Goal: Task Accomplishment & Management: Complete application form

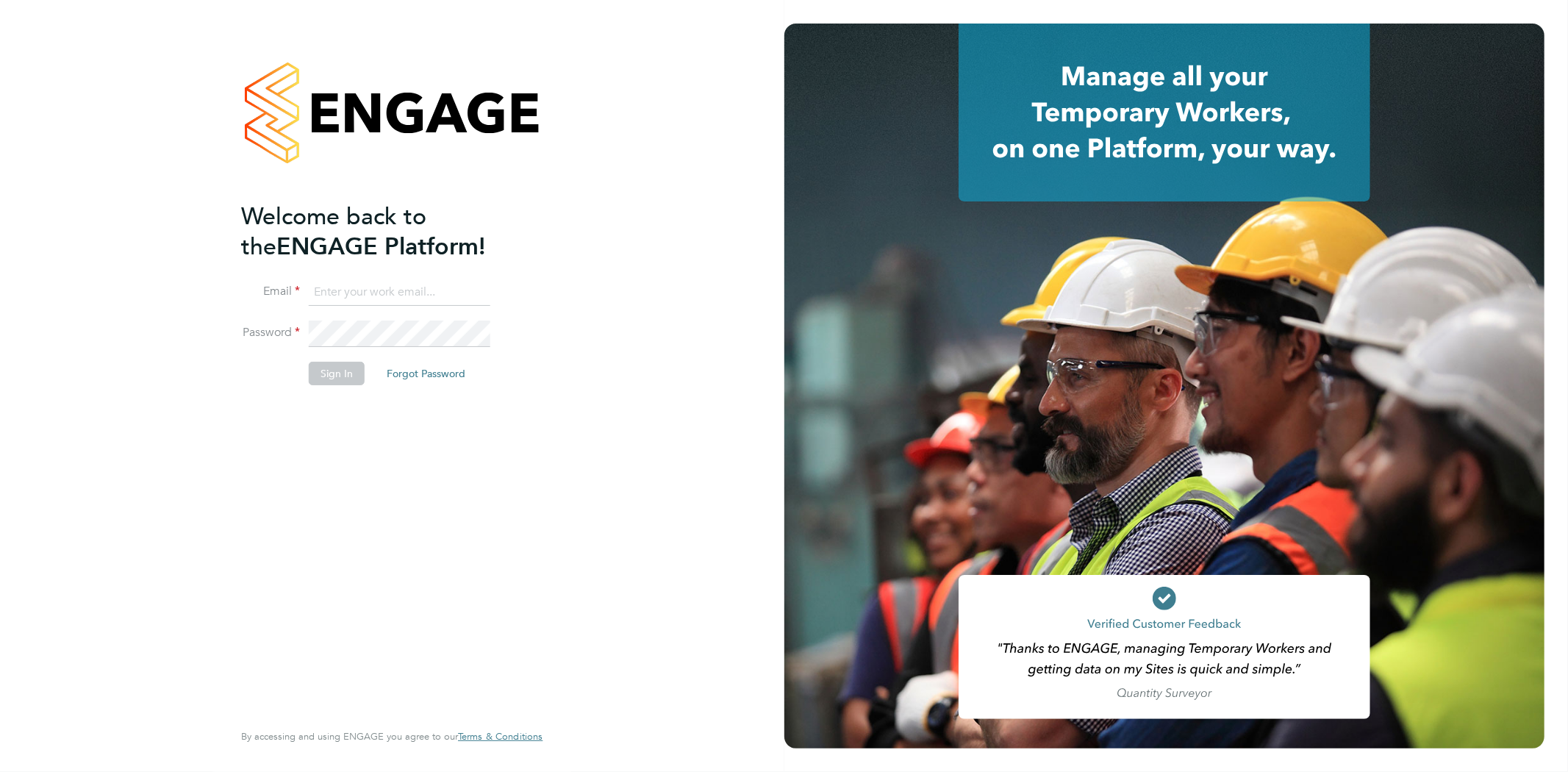
type input "[PERSON_NAME][EMAIL_ADDRESS][PERSON_NAME][DOMAIN_NAME]"
click at [326, 373] on button "Sign In" at bounding box center [337, 373] width 56 height 23
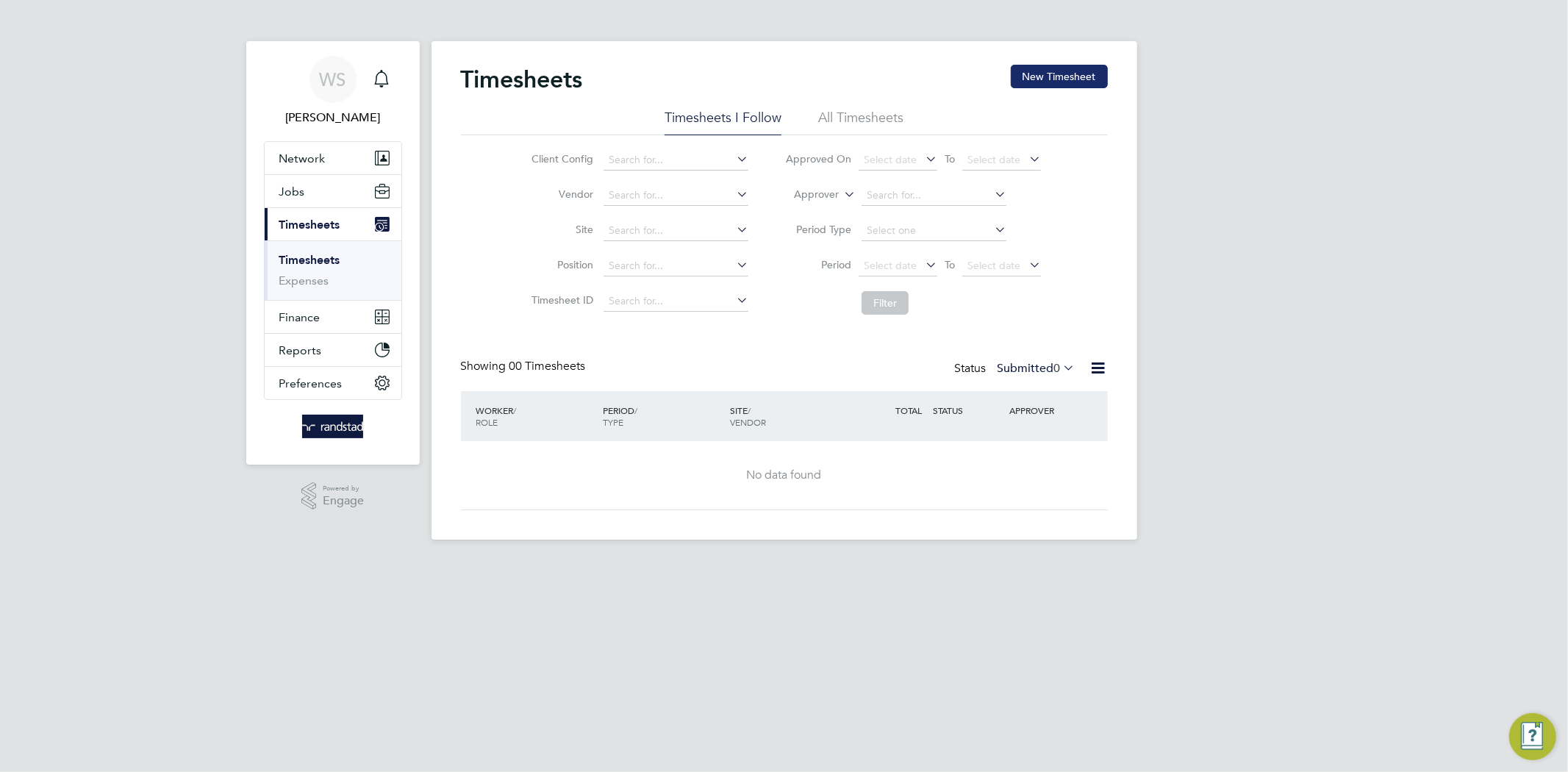
click at [1042, 85] on button "New Timesheet" at bounding box center [1060, 76] width 97 height 23
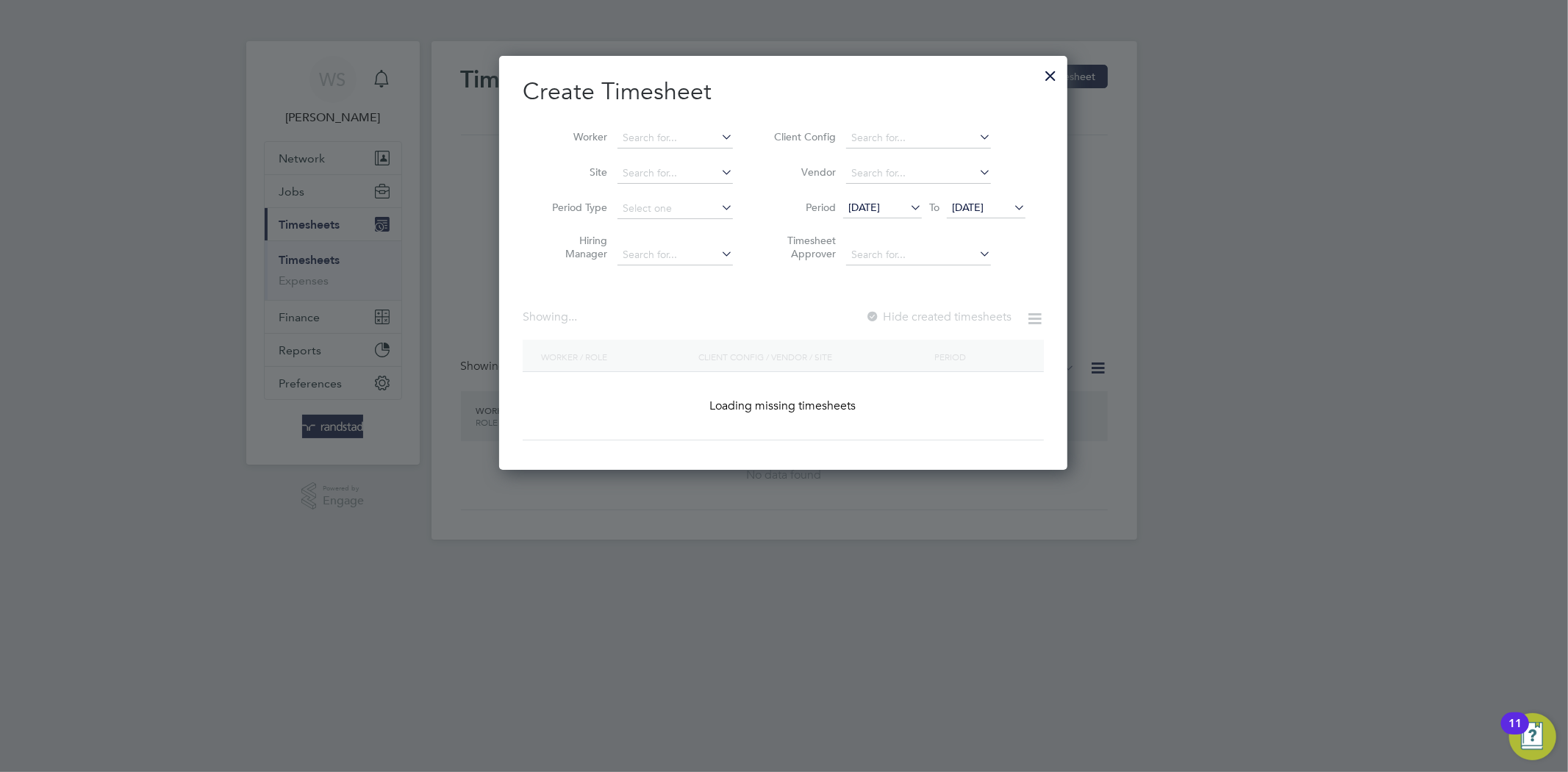
scroll to position [3052, 569]
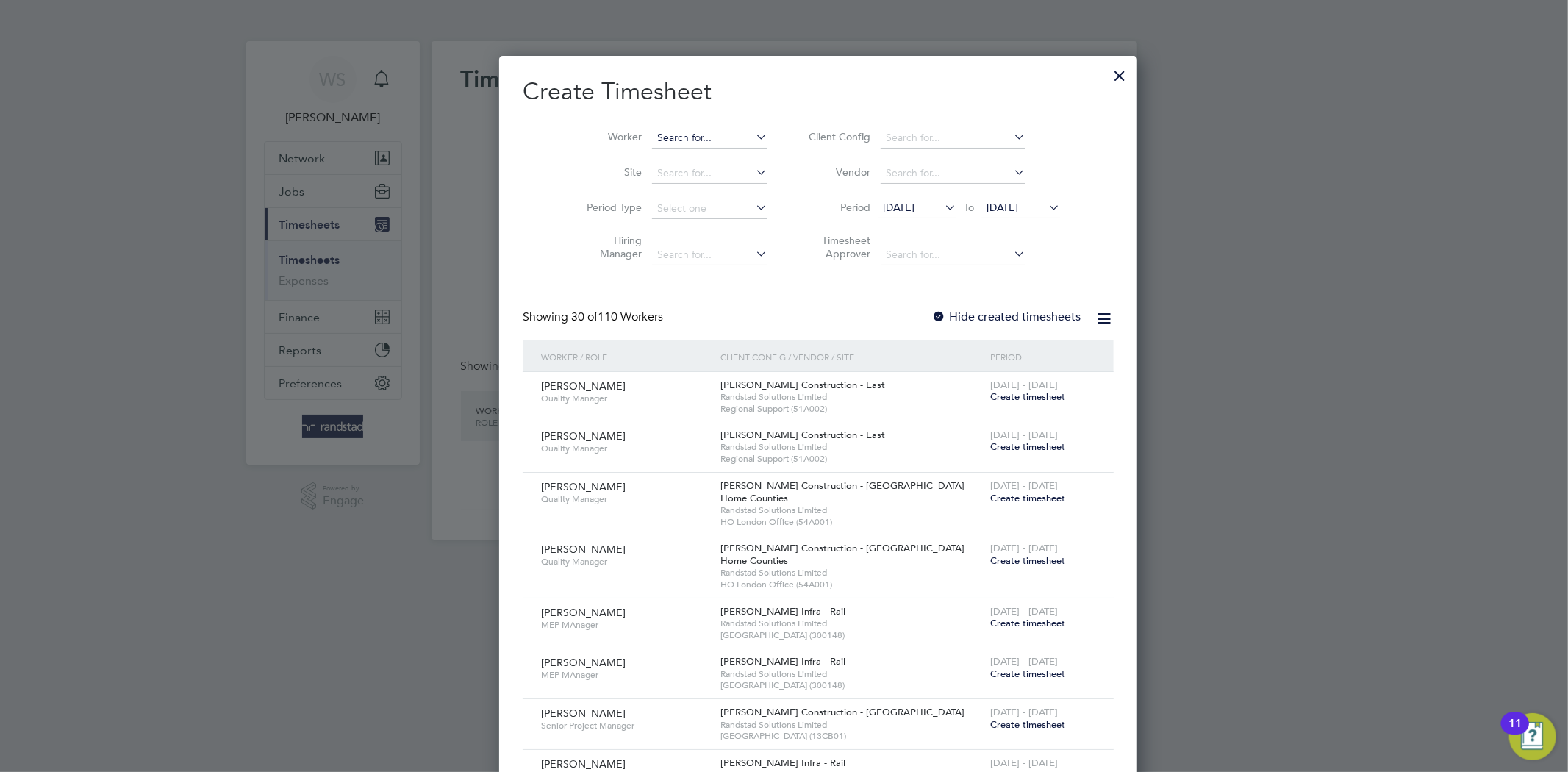
click at [655, 145] on input at bounding box center [709, 138] width 115 height 21
paste input "[PERSON_NAME]"
type input "[PERSON_NAME]"
click at [656, 154] on li "[PERSON_NAME]" at bounding box center [680, 158] width 125 height 20
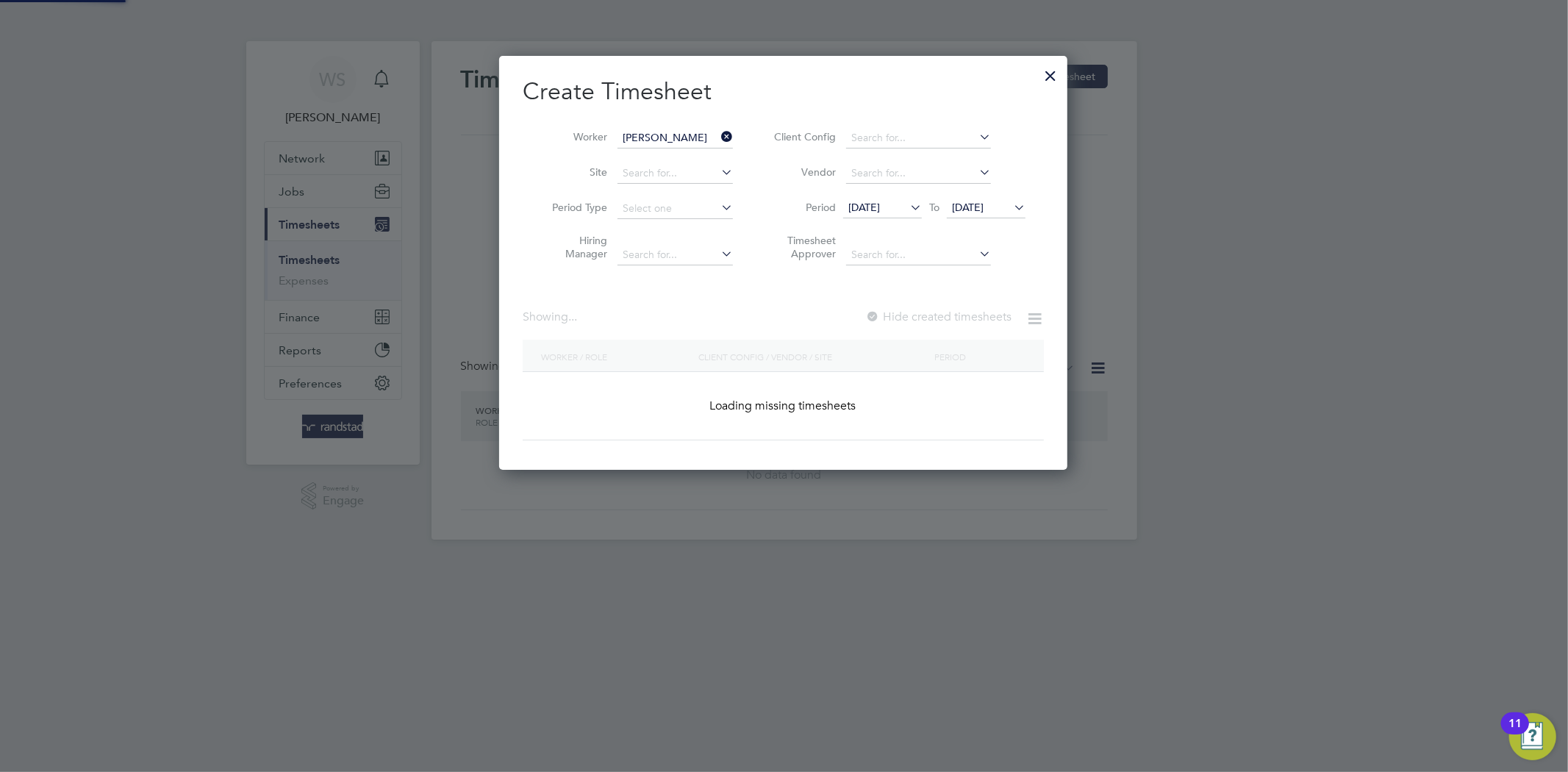
scroll to position [415, 569]
click at [876, 207] on span "[DATE]" at bounding box center [864, 207] width 32 height 13
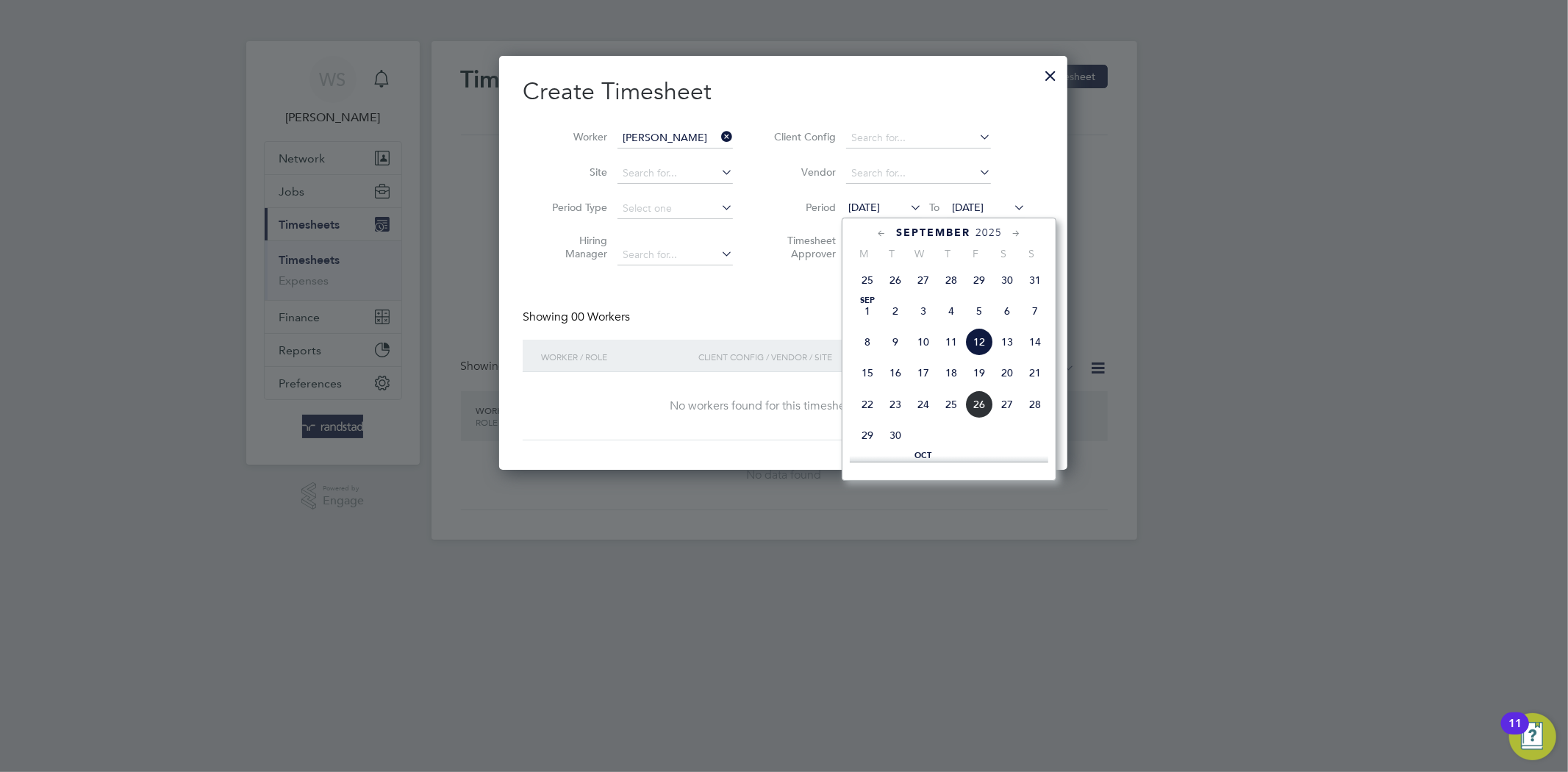
click at [876, 203] on span "12 Sep 2025" at bounding box center [864, 207] width 32 height 13
click at [807, 304] on div "Create Timesheet Worker Patrick West Site Period Type Hiring Manager Client Con…" at bounding box center [784, 258] width 521 height 363
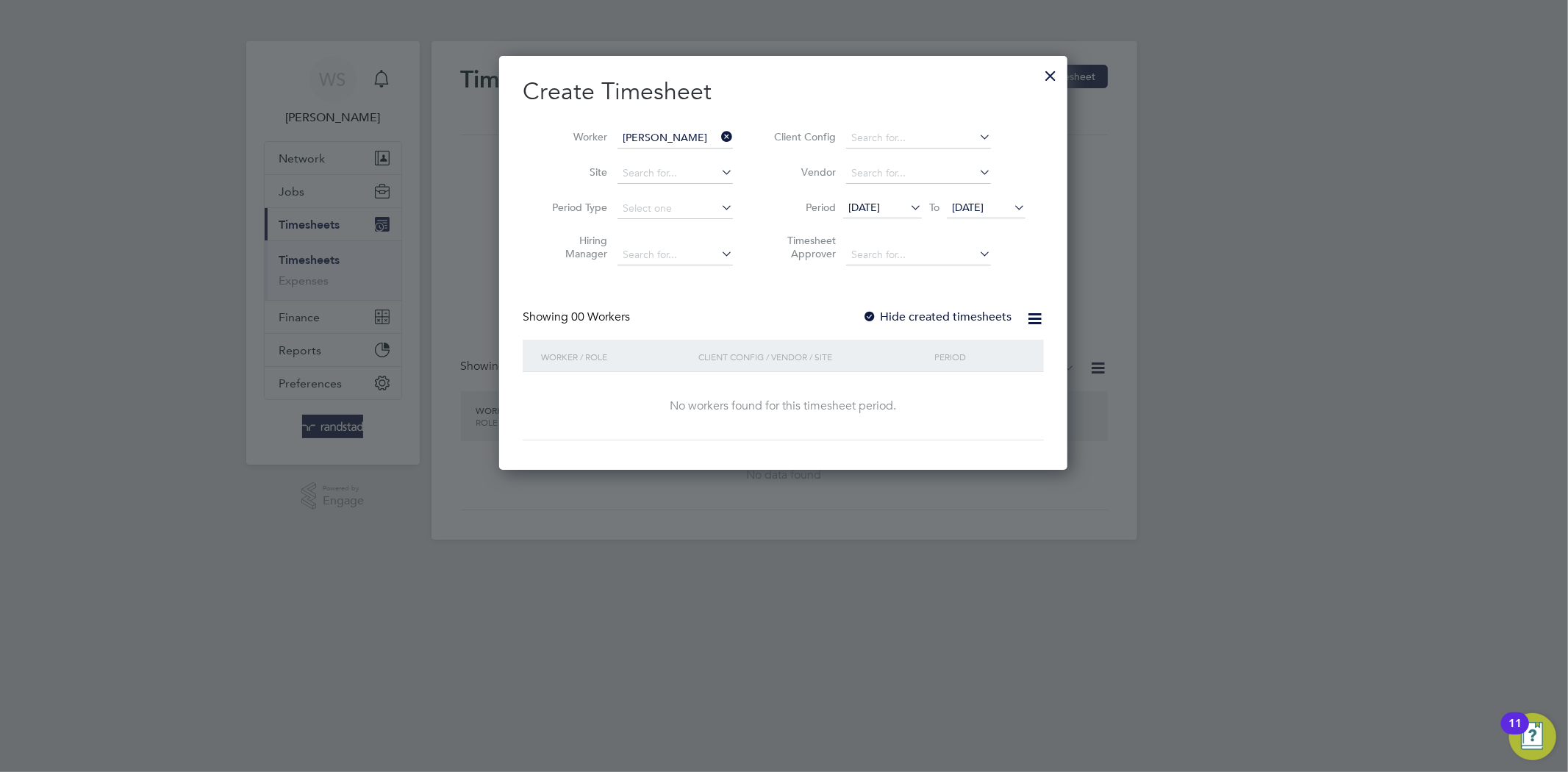
click at [871, 314] on div at bounding box center [869, 317] width 15 height 15
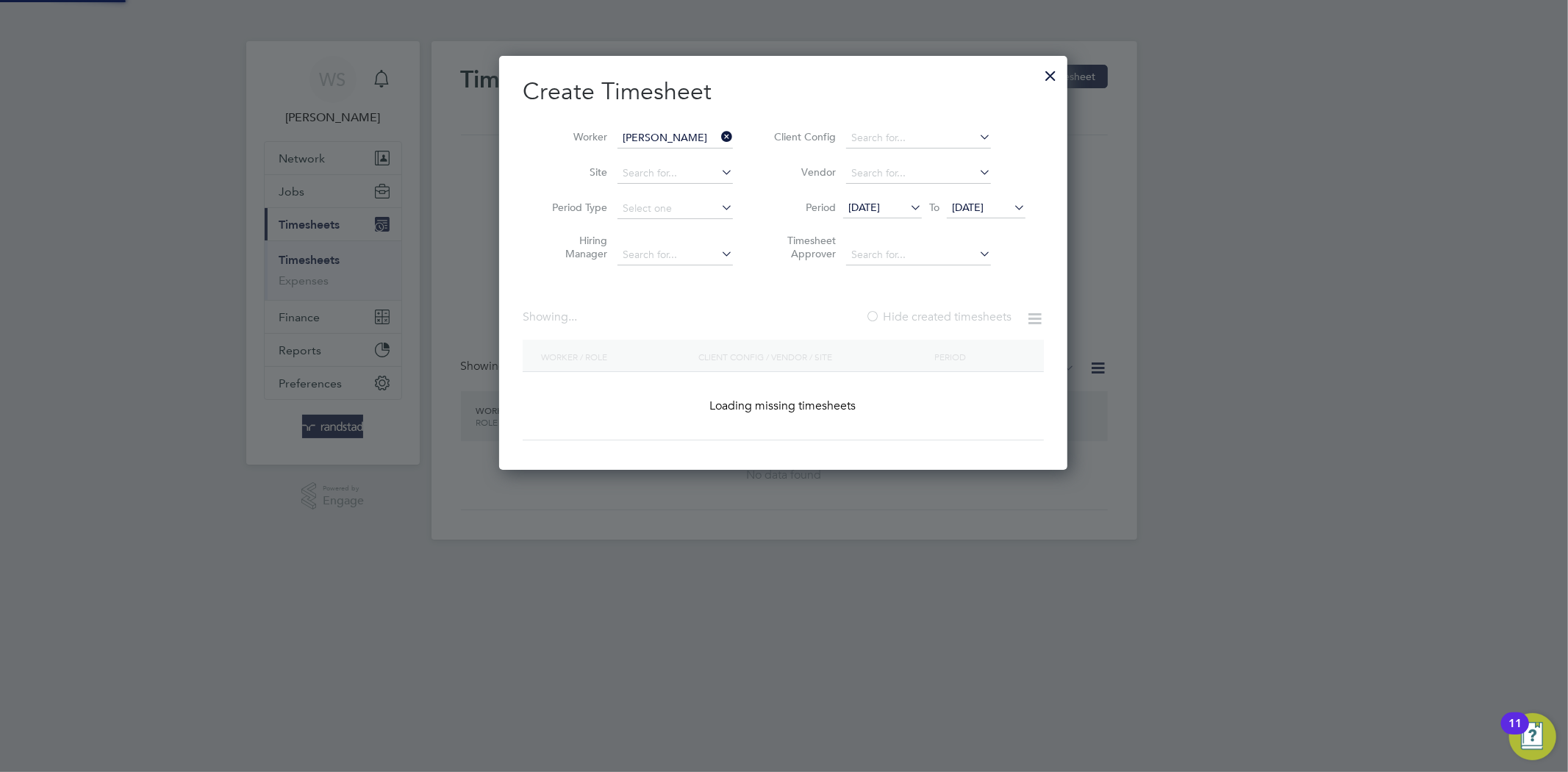
scroll to position [415, 569]
click at [875, 207] on span "12 Sep 2025" at bounding box center [864, 207] width 32 height 13
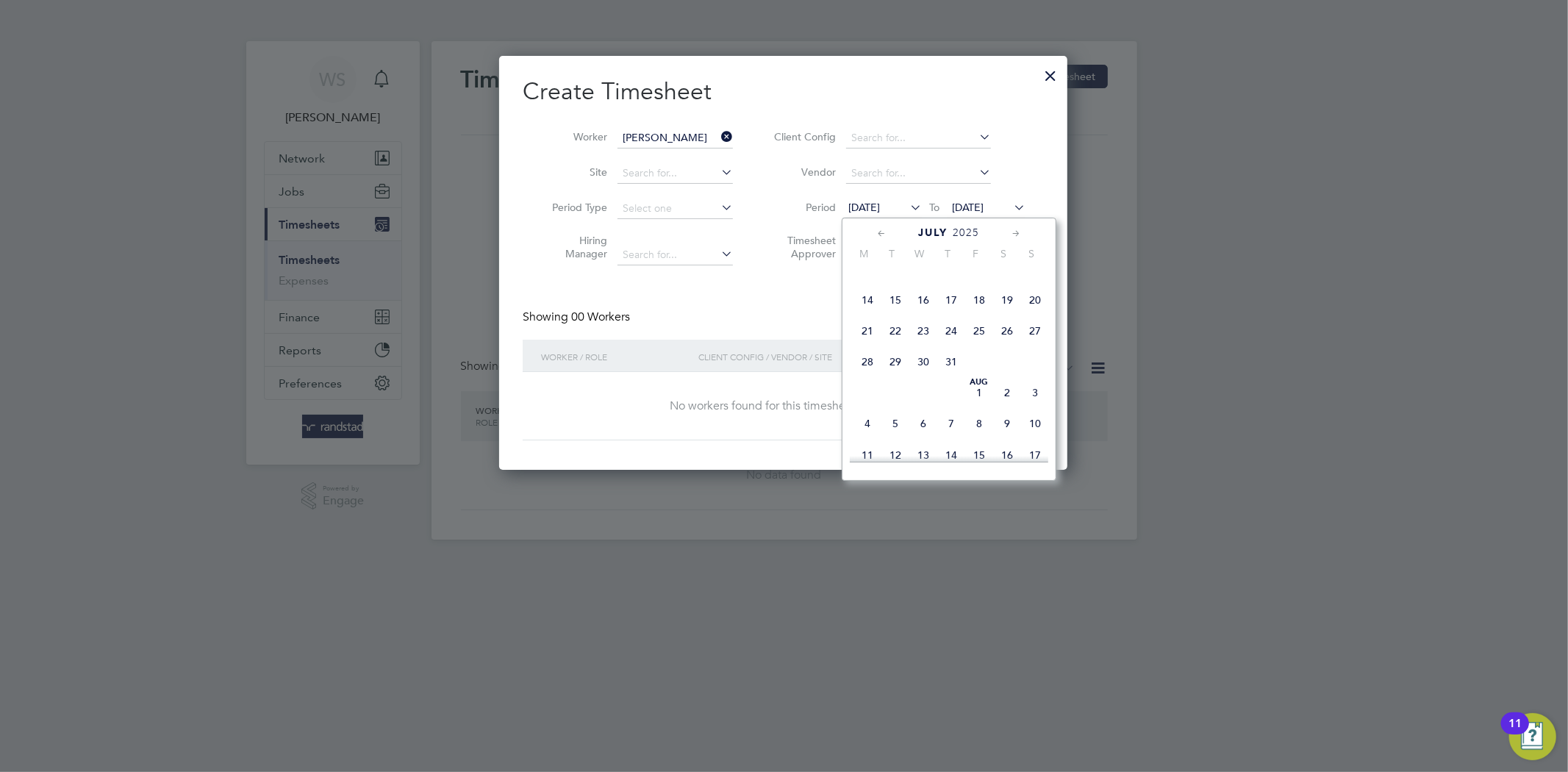
scroll to position [228, 0]
click at [973, 405] on span "Aug 1" at bounding box center [979, 401] width 28 height 28
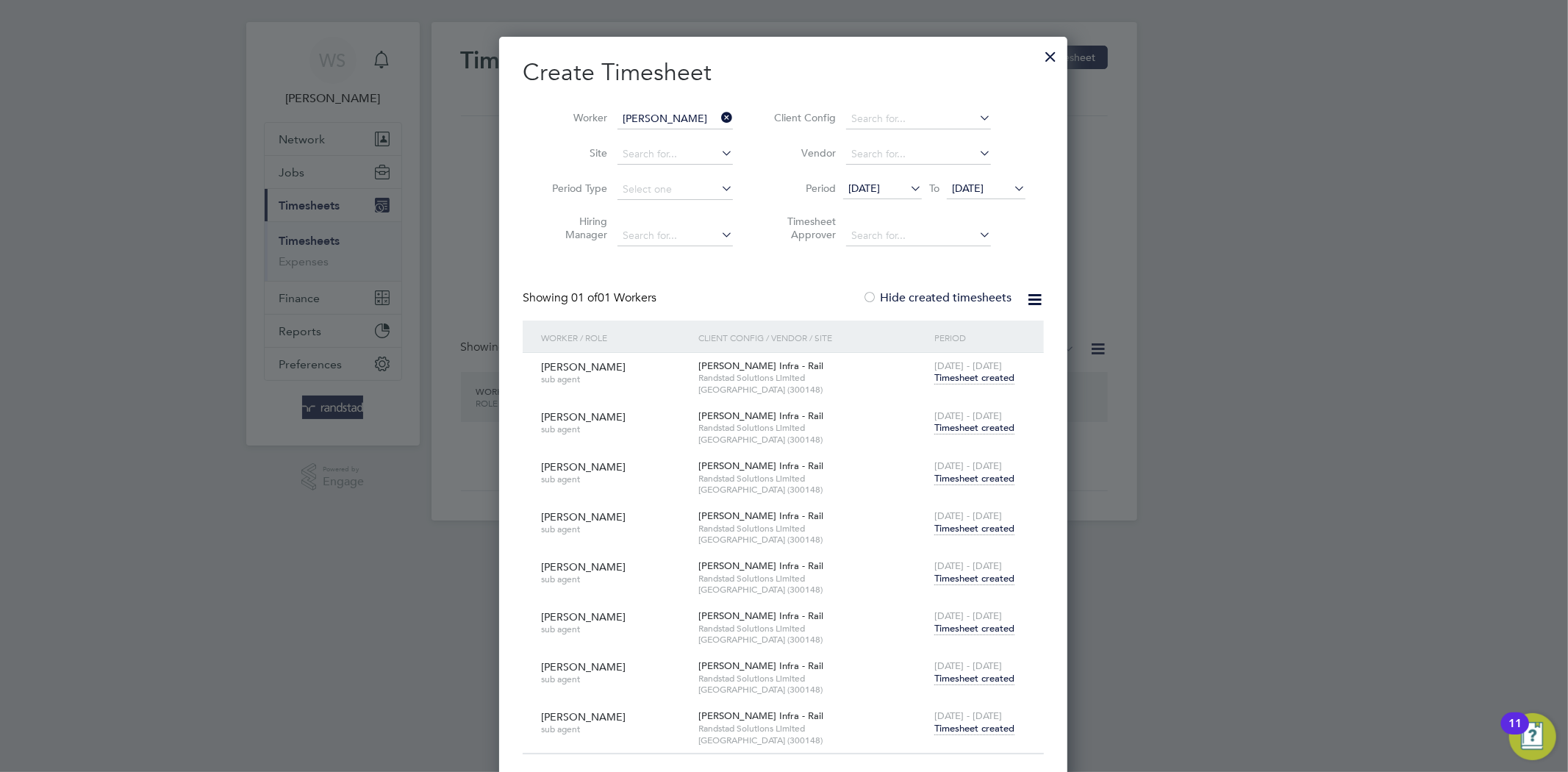
scroll to position [30, 0]
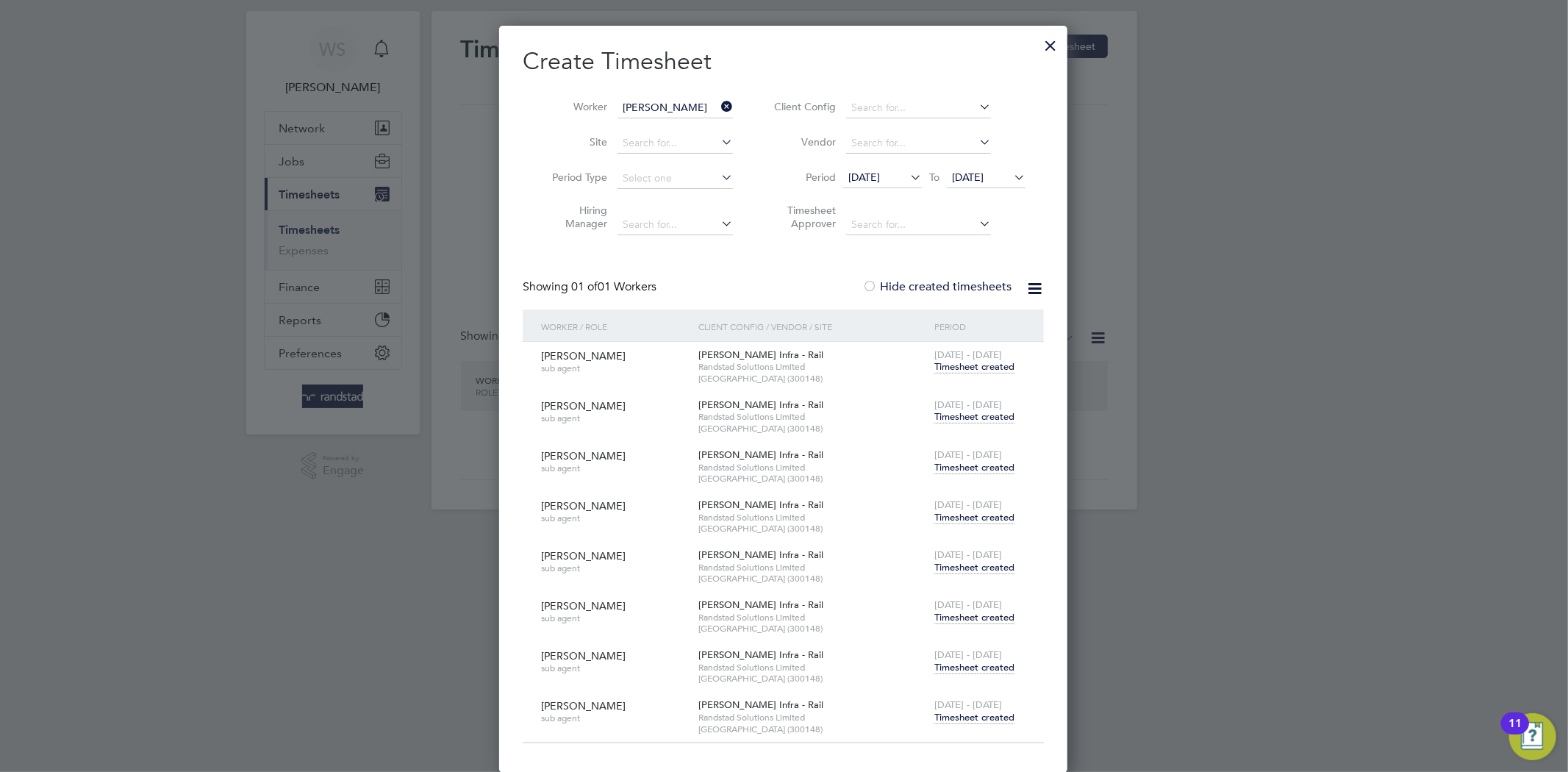
click at [949, 717] on span "Timesheet created" at bounding box center [974, 717] width 81 height 13
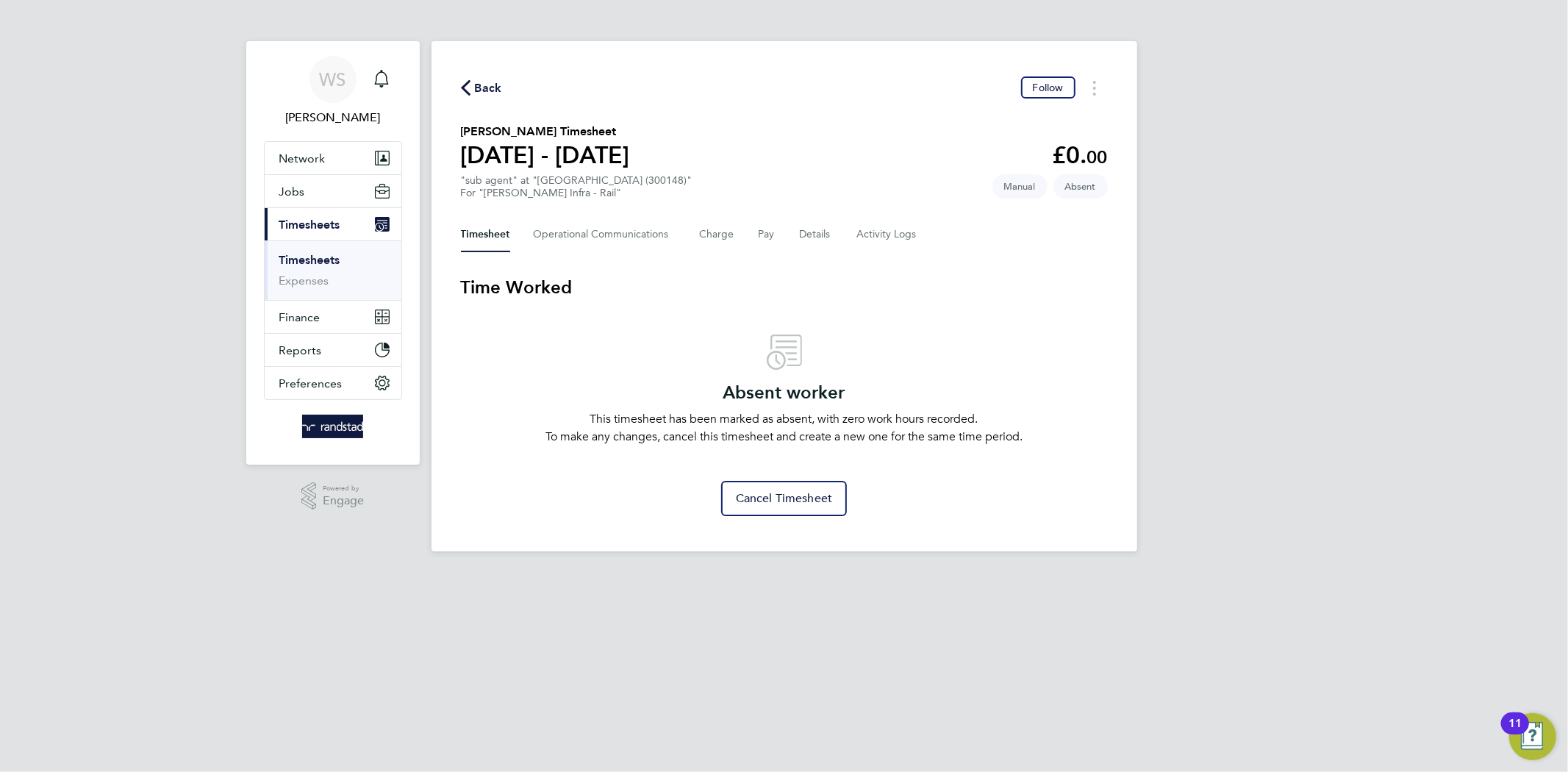
click at [494, 86] on span "Back" at bounding box center [488, 88] width 27 height 17
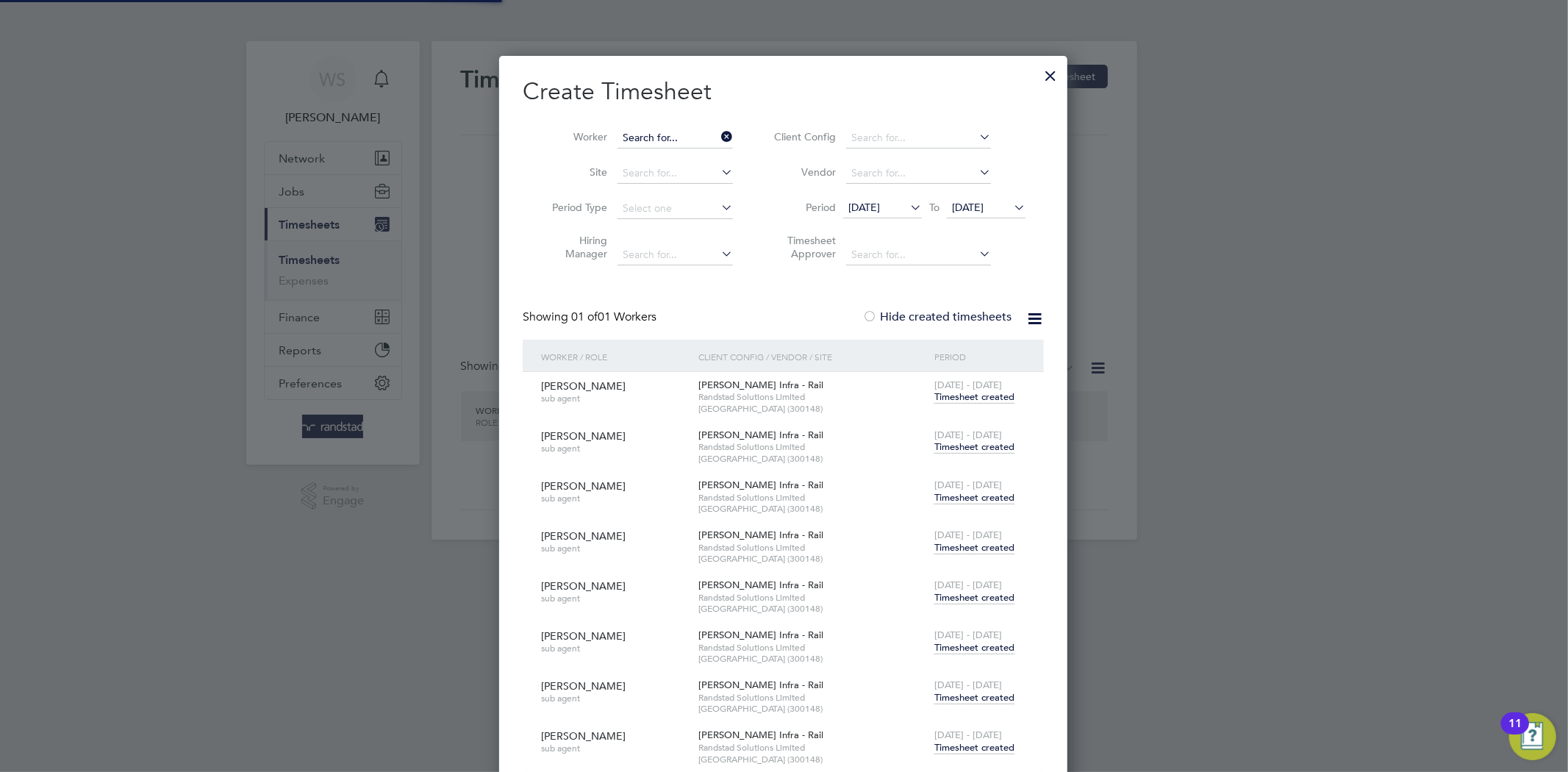
scroll to position [415, 569]
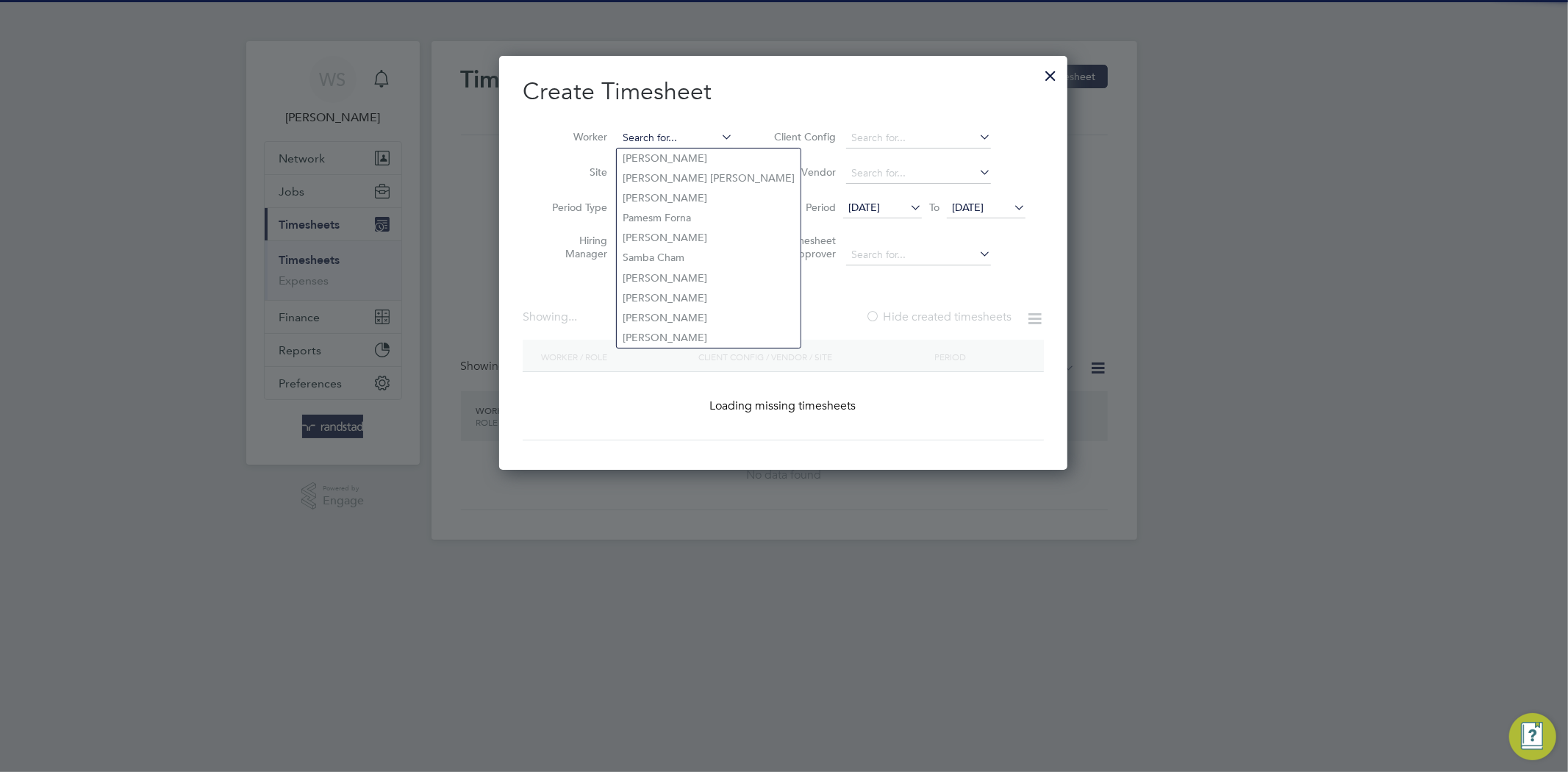
click at [648, 140] on input at bounding box center [674, 138] width 115 height 21
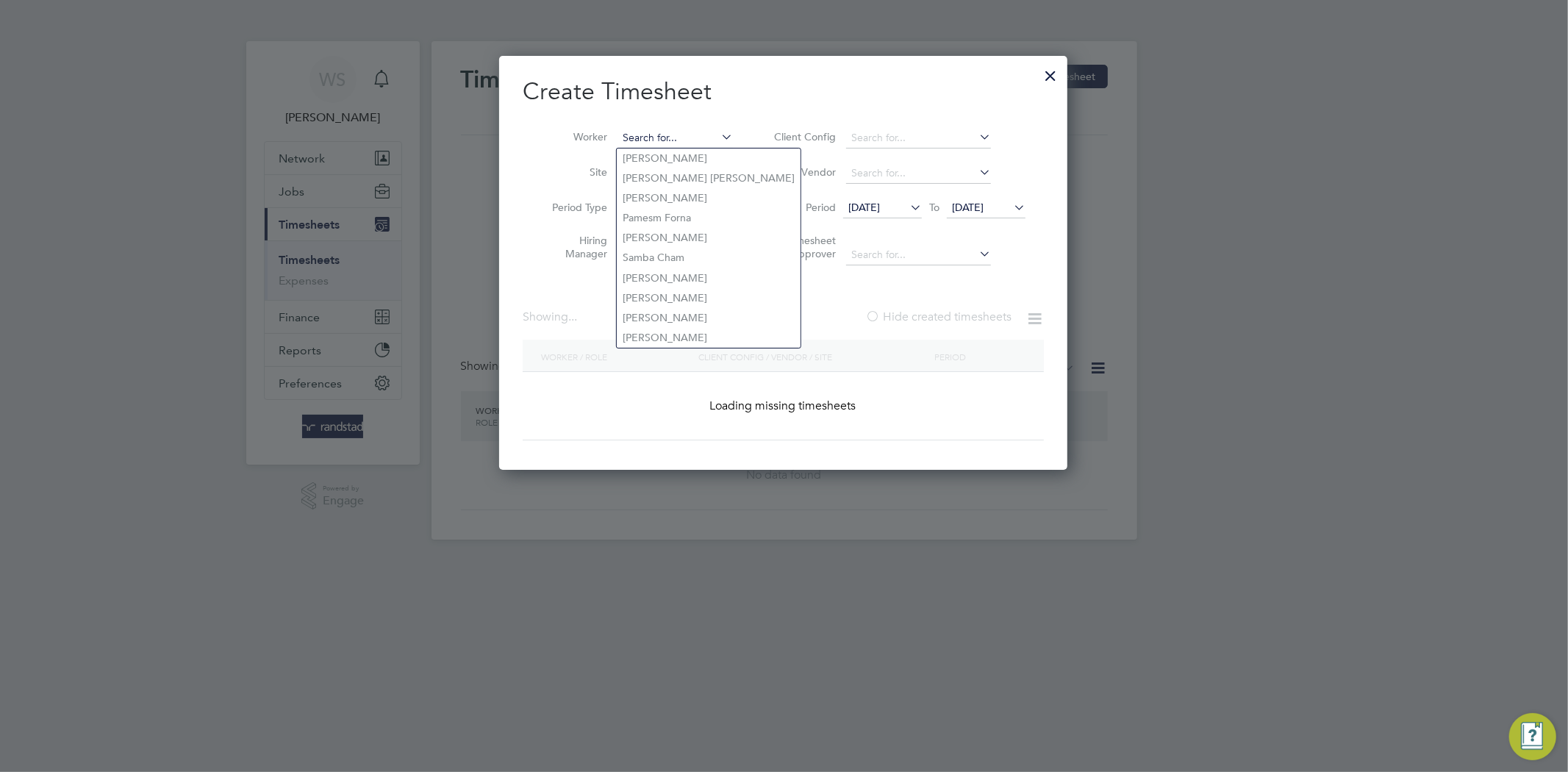
paste input "Daniel Elliott"
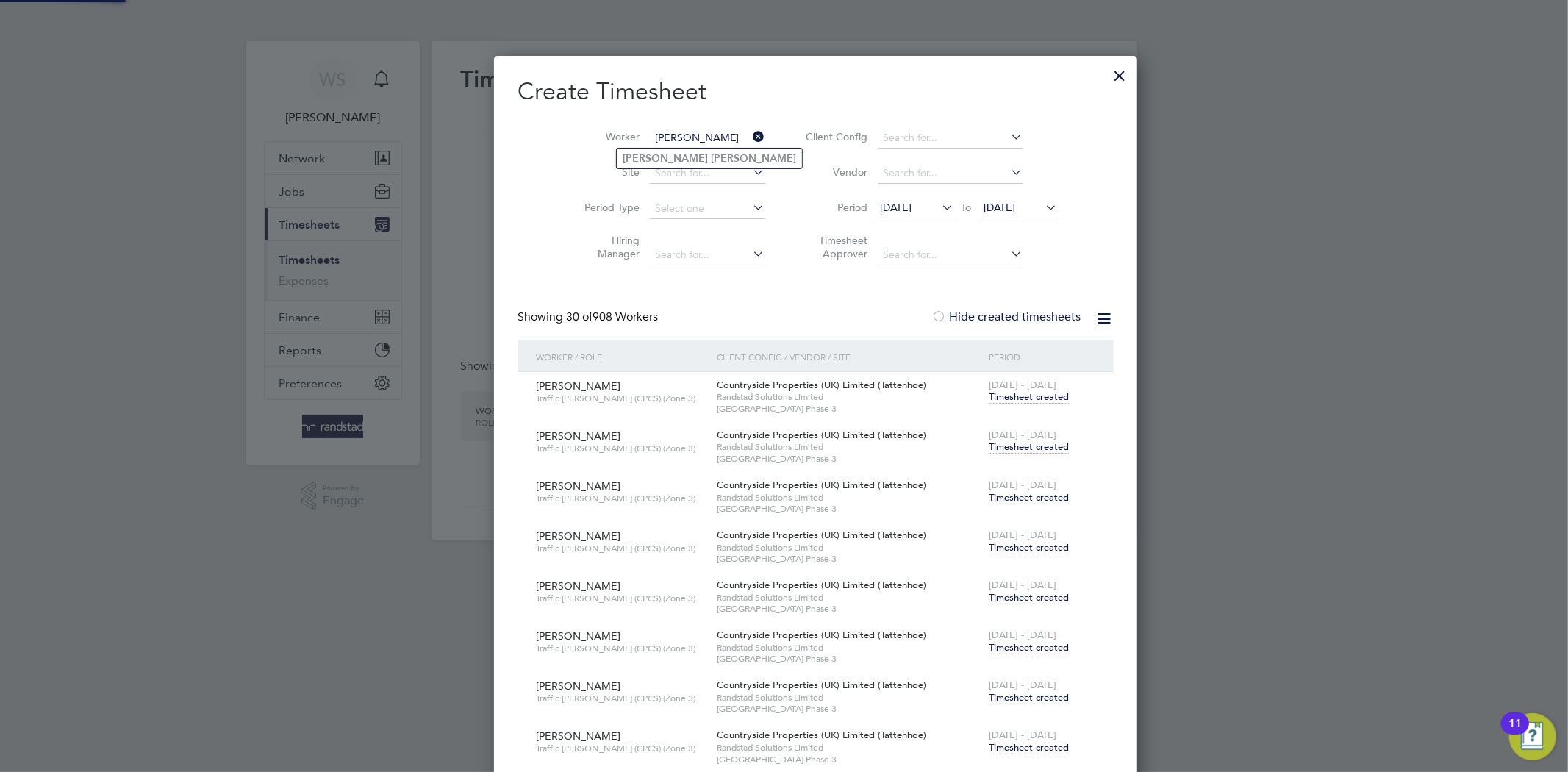
scroll to position [11630, 579]
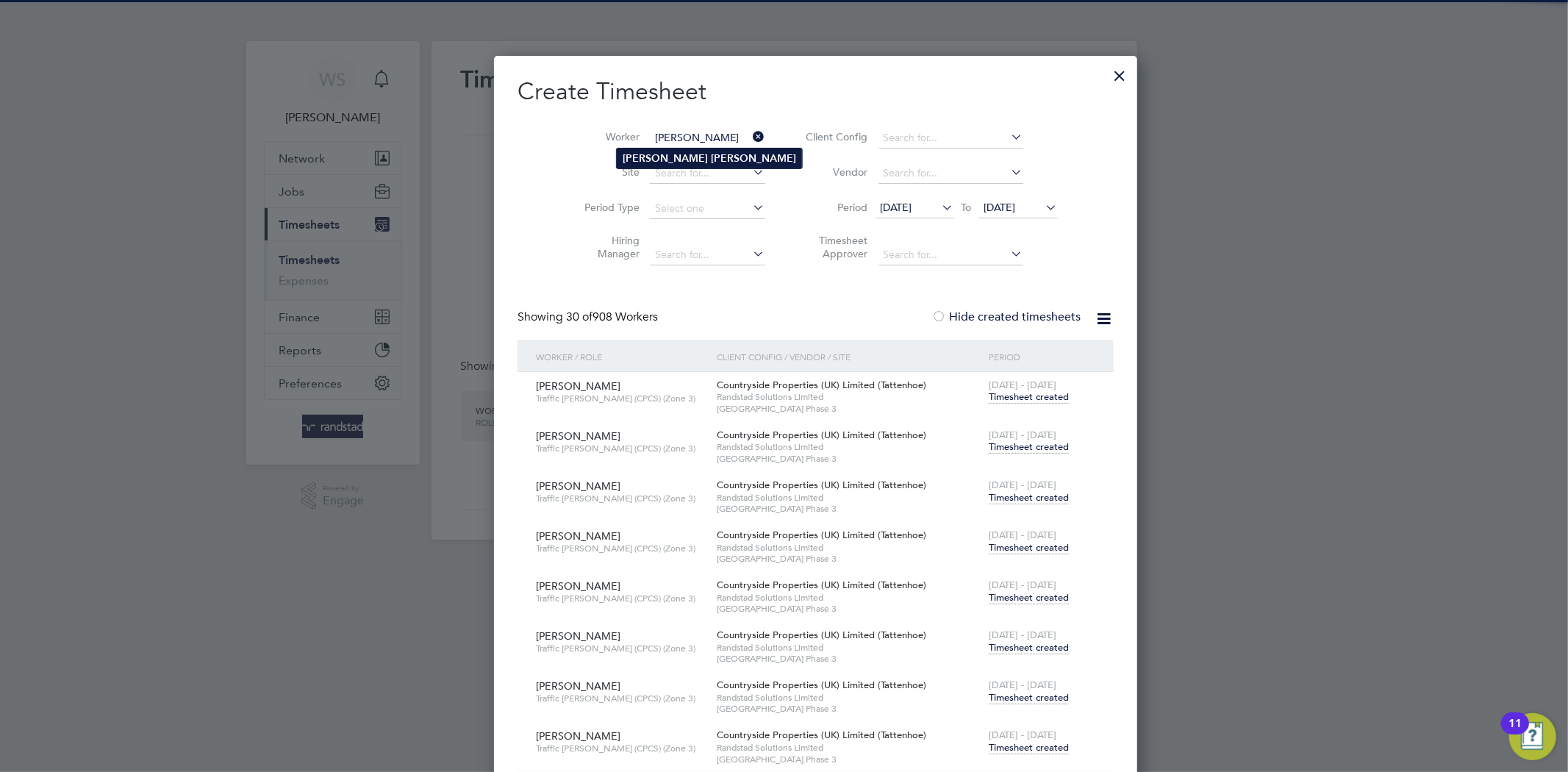
type input "Daniel Elliott"
click at [649, 154] on b "Daniel" at bounding box center [665, 158] width 86 height 12
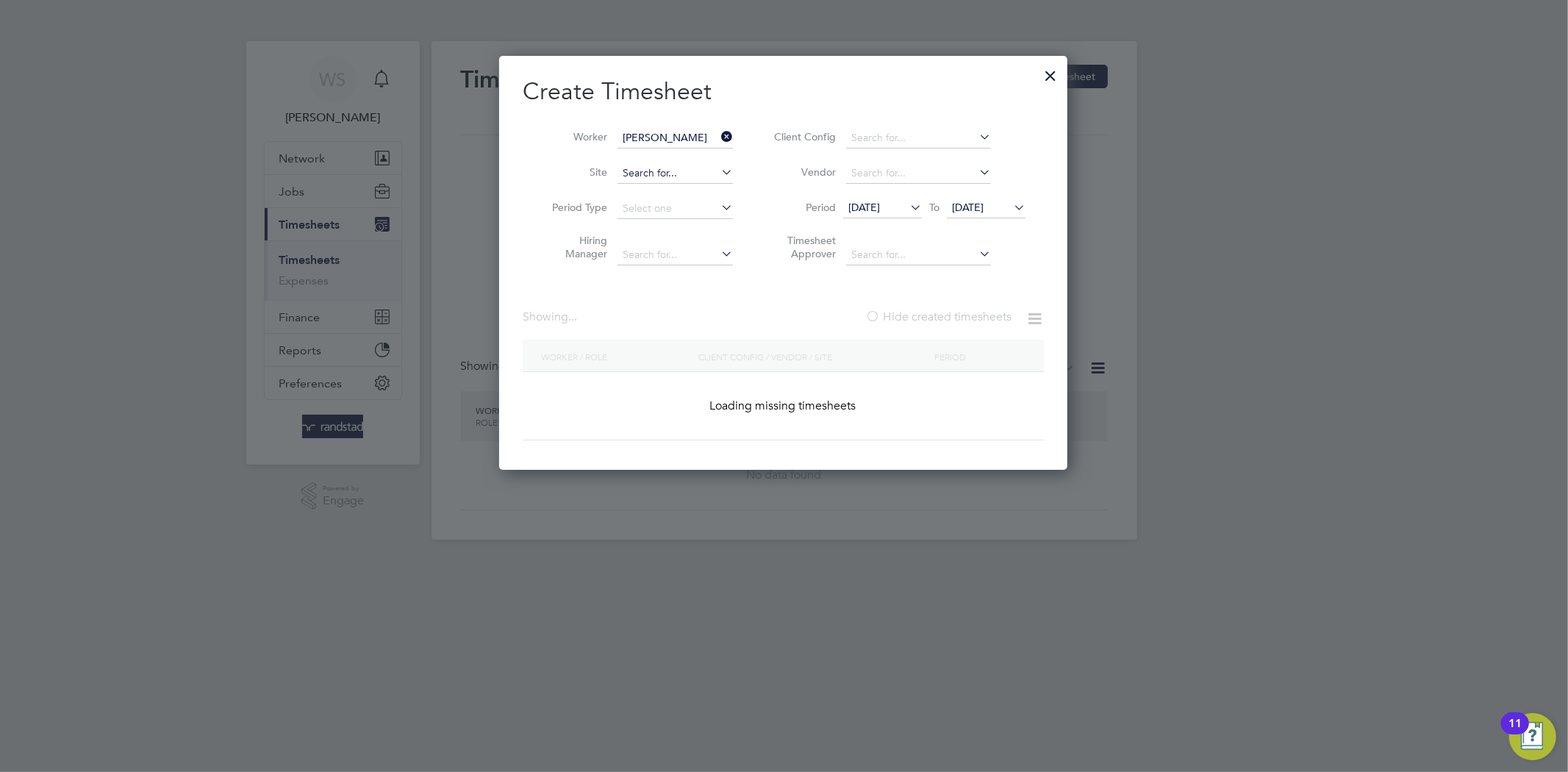
scroll to position [0, 0]
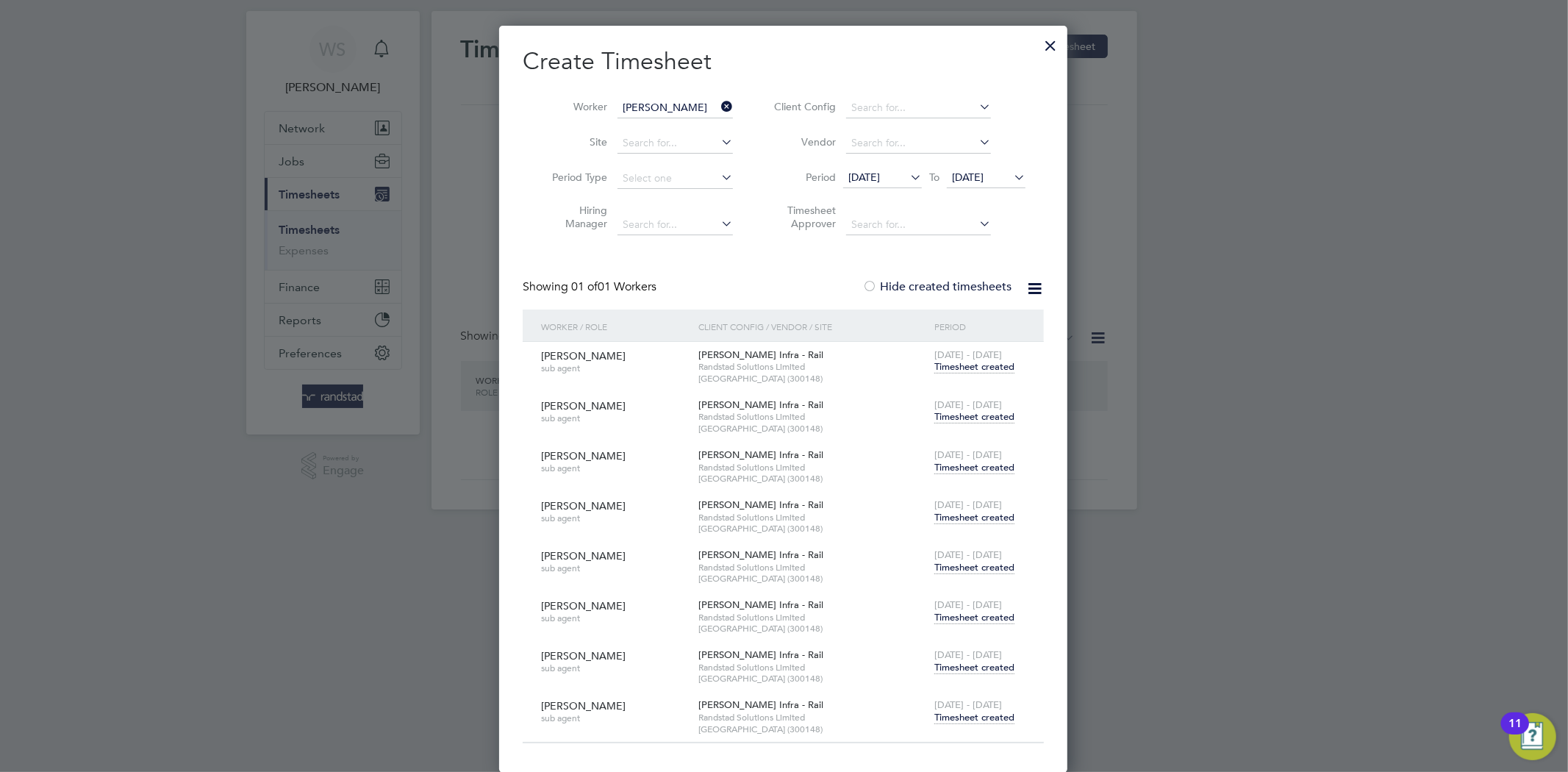
click at [944, 713] on span "Timesheet created" at bounding box center [974, 717] width 81 height 13
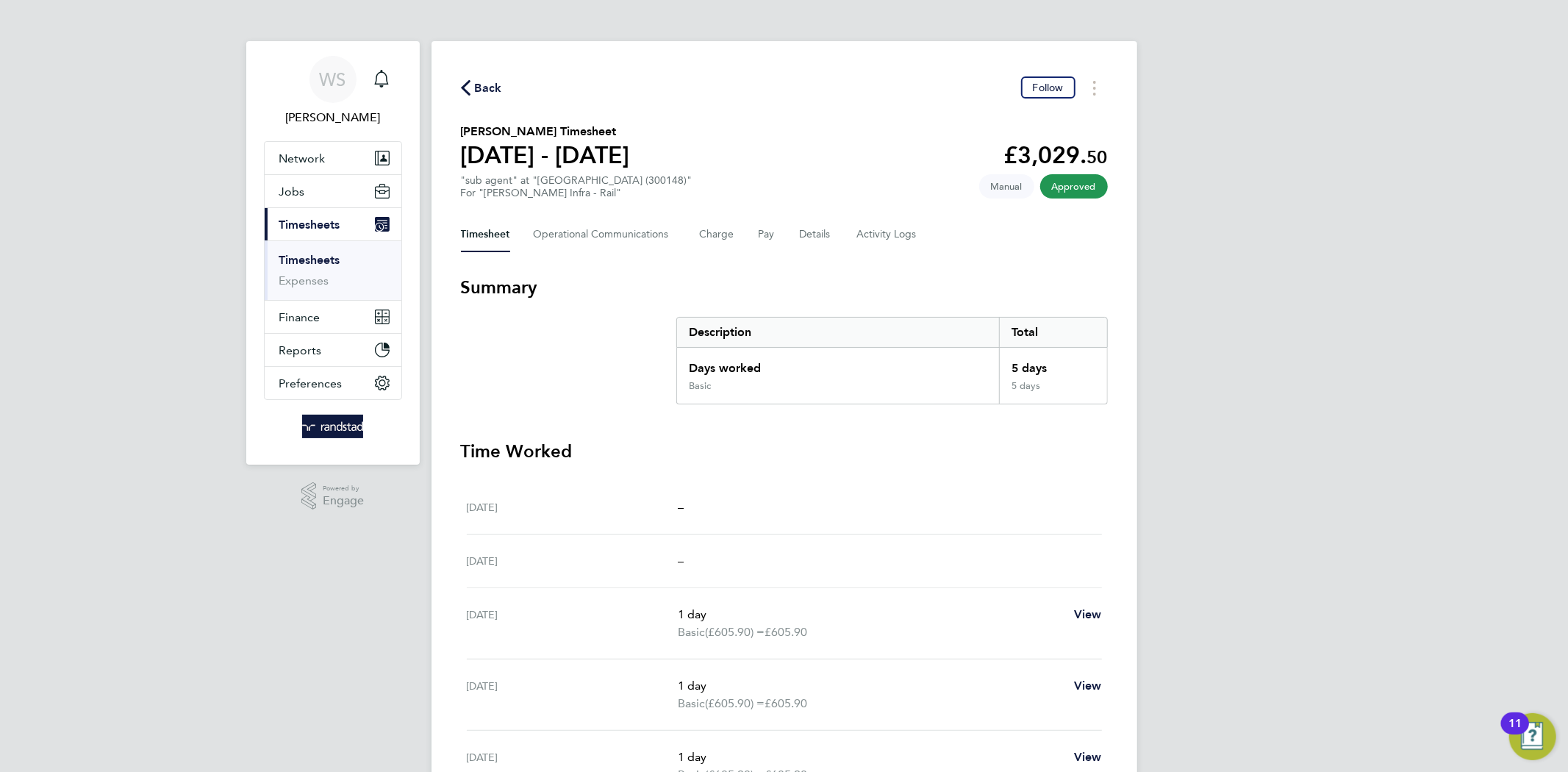
click at [481, 84] on span "Back" at bounding box center [488, 88] width 27 height 17
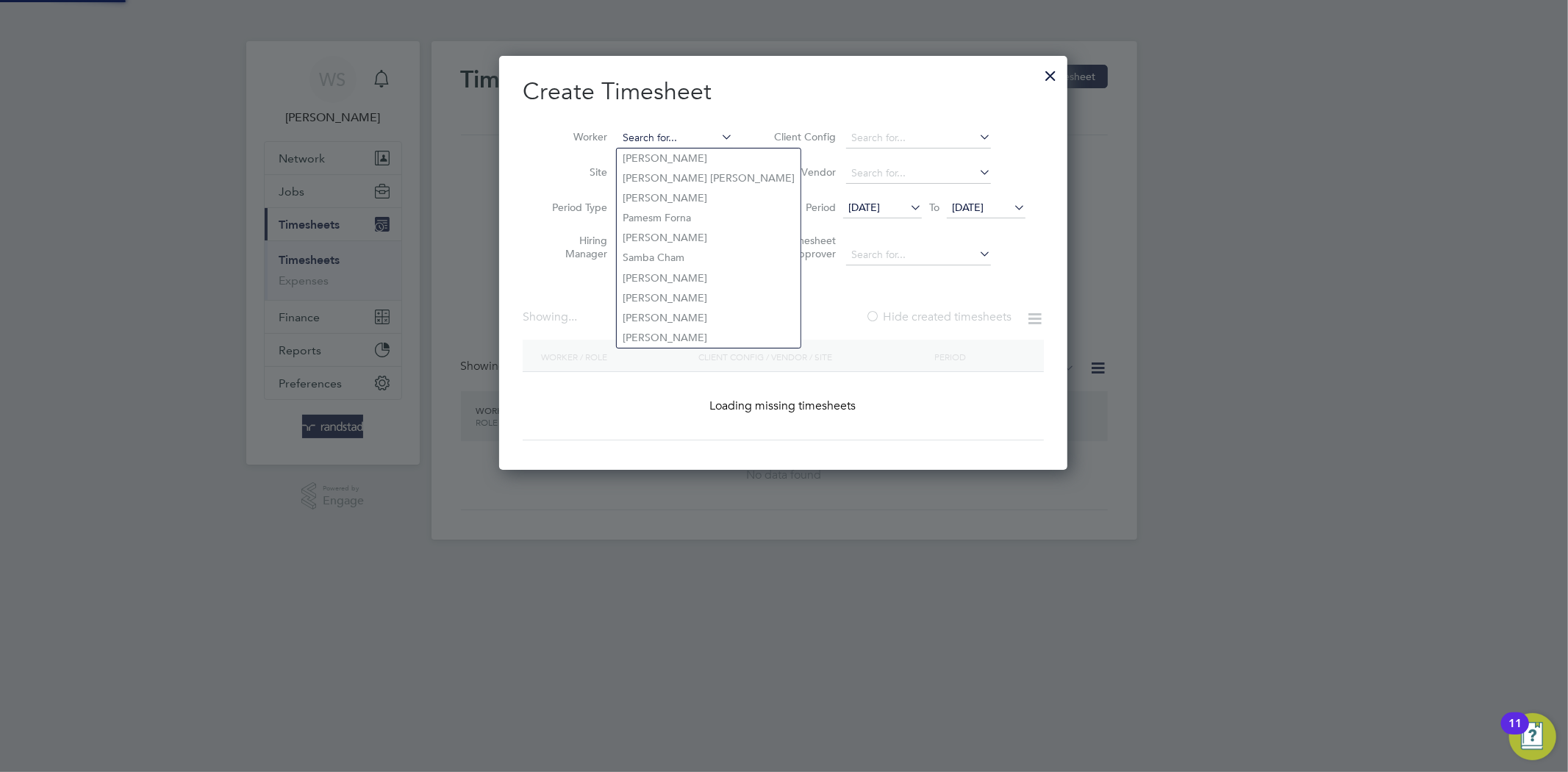
scroll to position [415, 569]
click at [656, 137] on input at bounding box center [674, 138] width 115 height 21
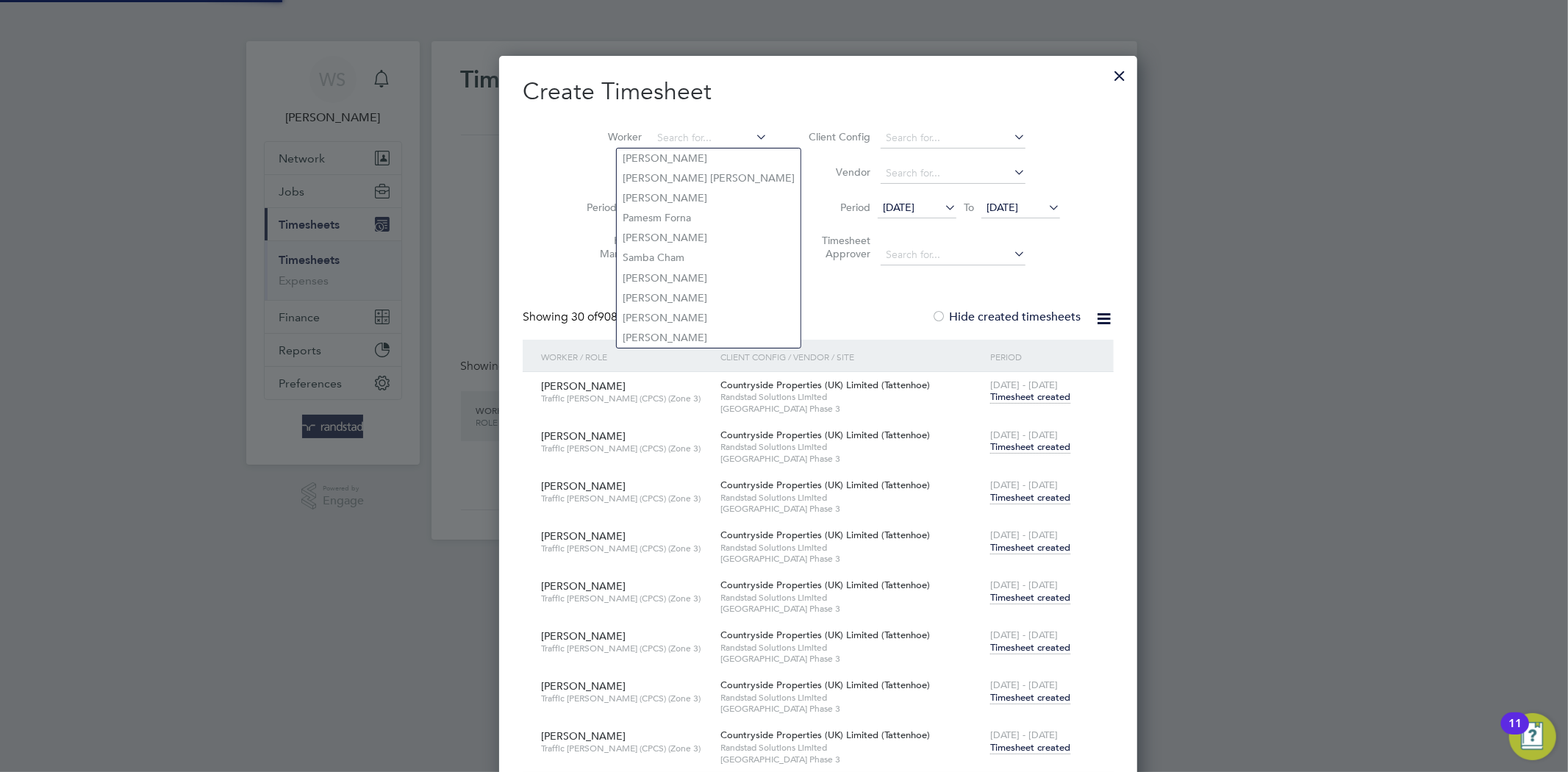
scroll to position [11630, 579]
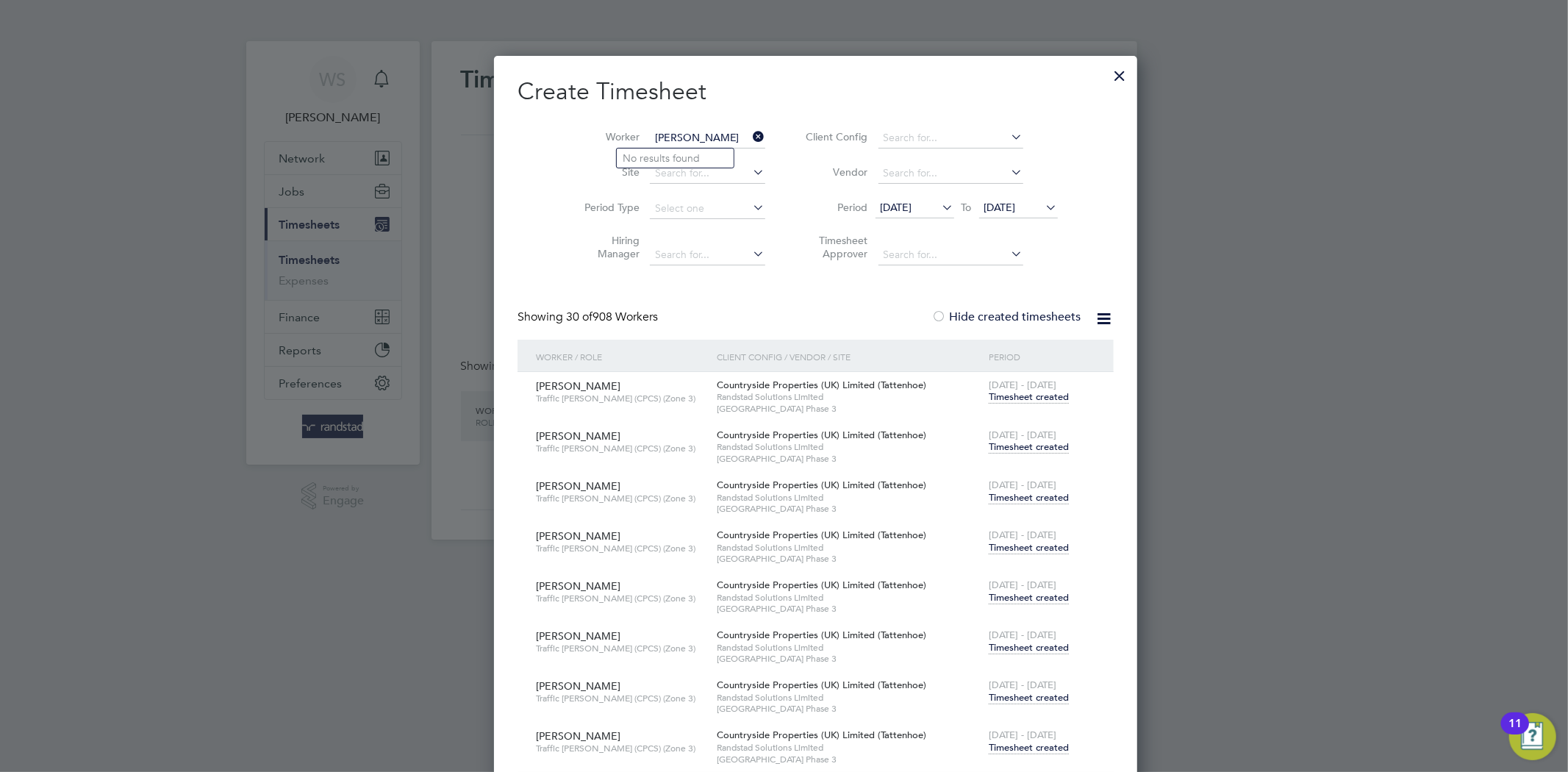
type input "robertas kirtas"
click at [687, 134] on input at bounding box center [707, 138] width 115 height 21
paste input "Robertas Kirsa"
type input "Robertas Kirsa"
click at [711, 156] on b "Kirsa" at bounding box center [723, 158] width 24 height 12
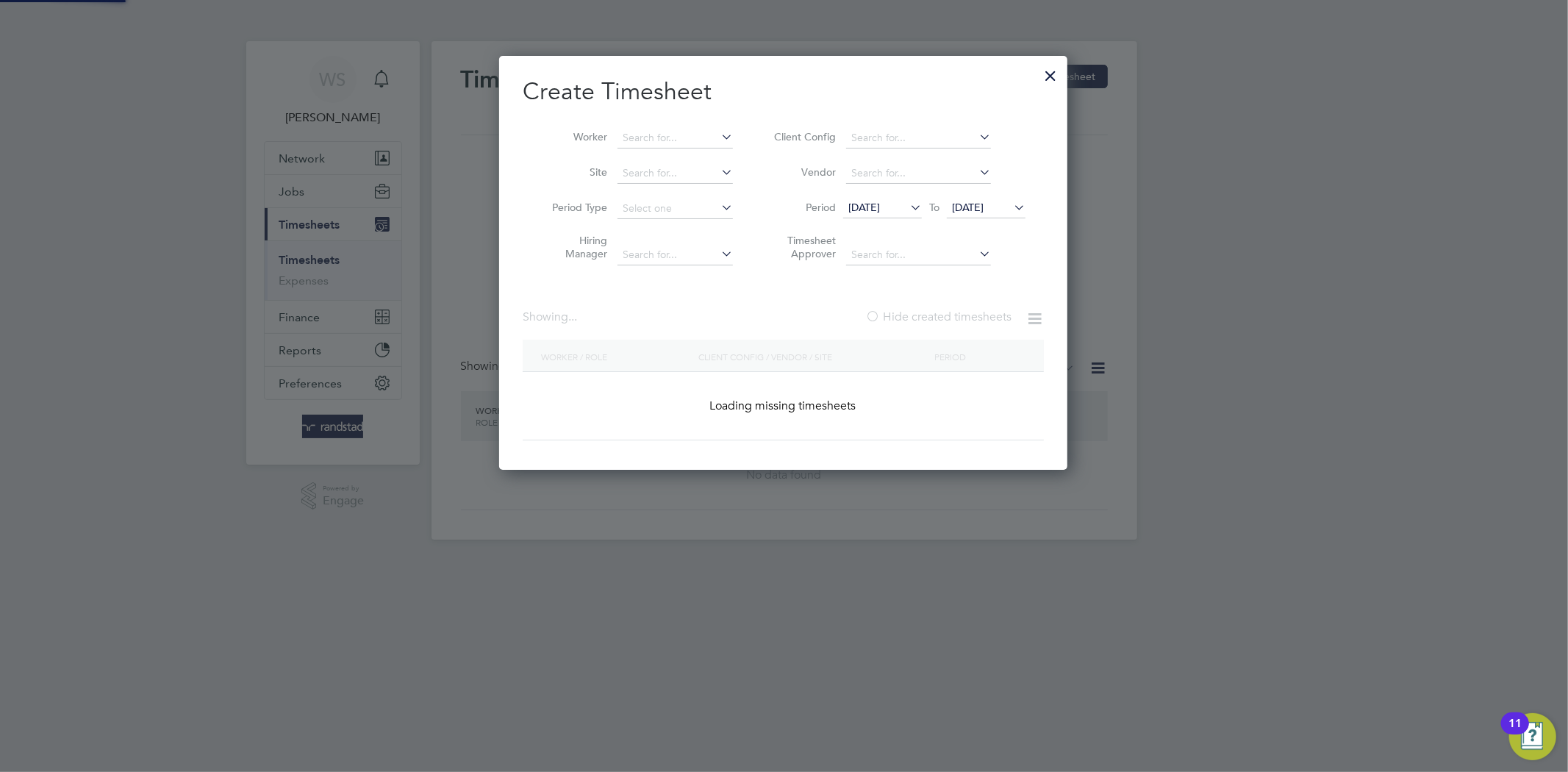
scroll to position [0, 0]
click at [676, 113] on div "Worker Site Period Type Hiring Manager Client Config Vendor Period 01 Aug 2025 …" at bounding box center [784, 193] width 521 height 159
paste input "Mark Pringle"
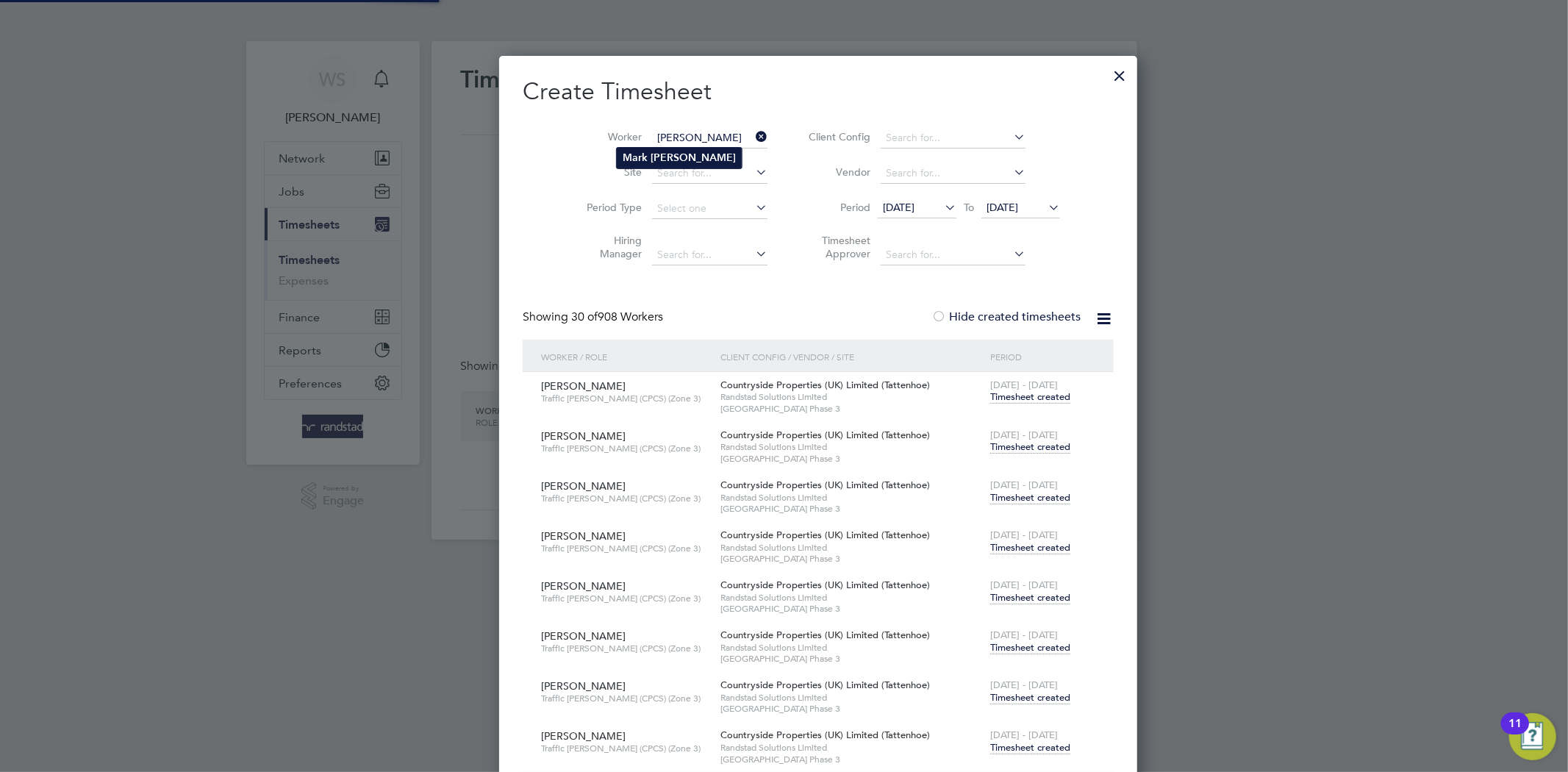
scroll to position [11630, 579]
type input "Mark Pringle"
click at [665, 155] on b "Pringle" at bounding box center [694, 158] width 86 height 12
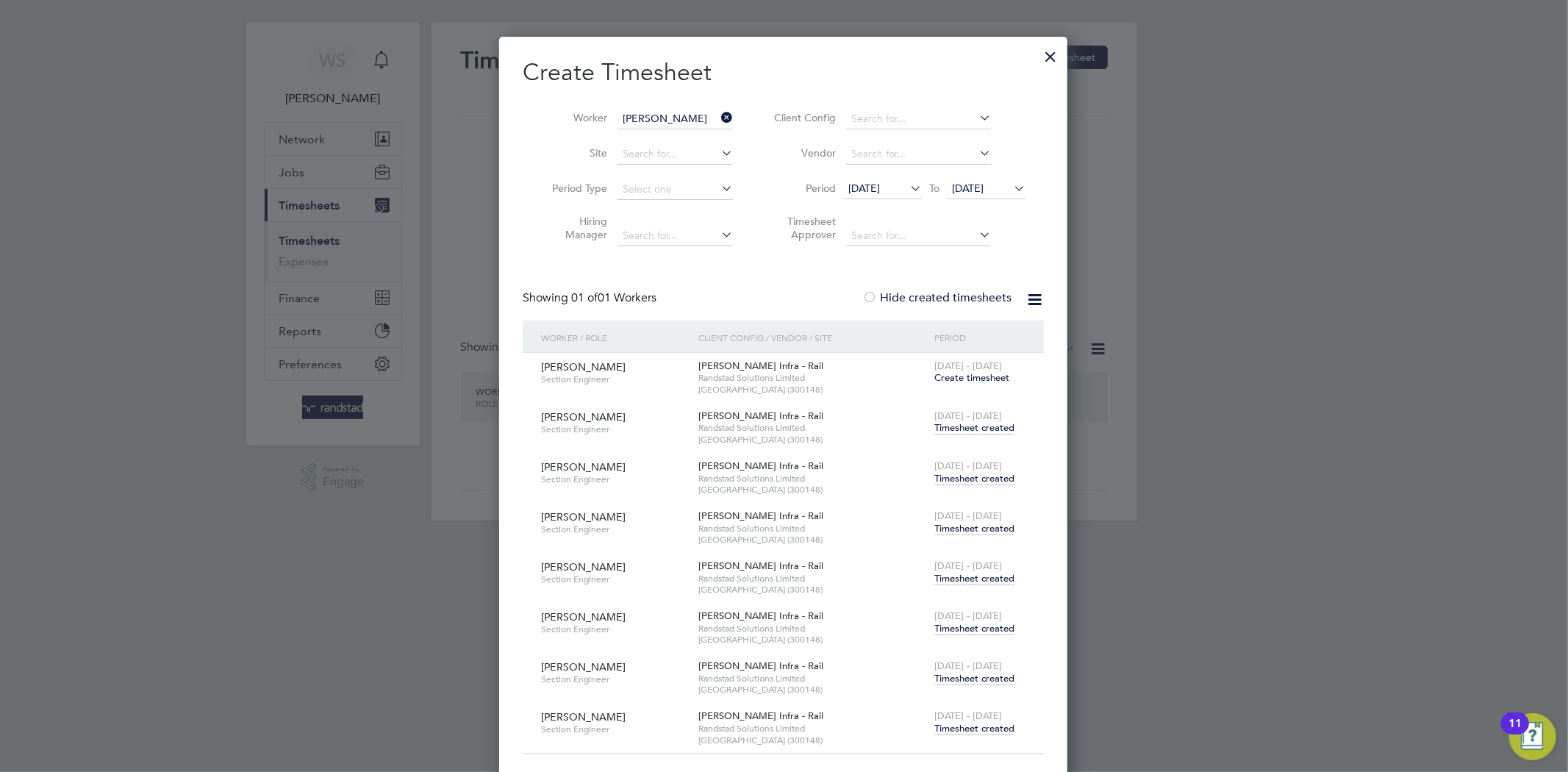
scroll to position [30, 0]
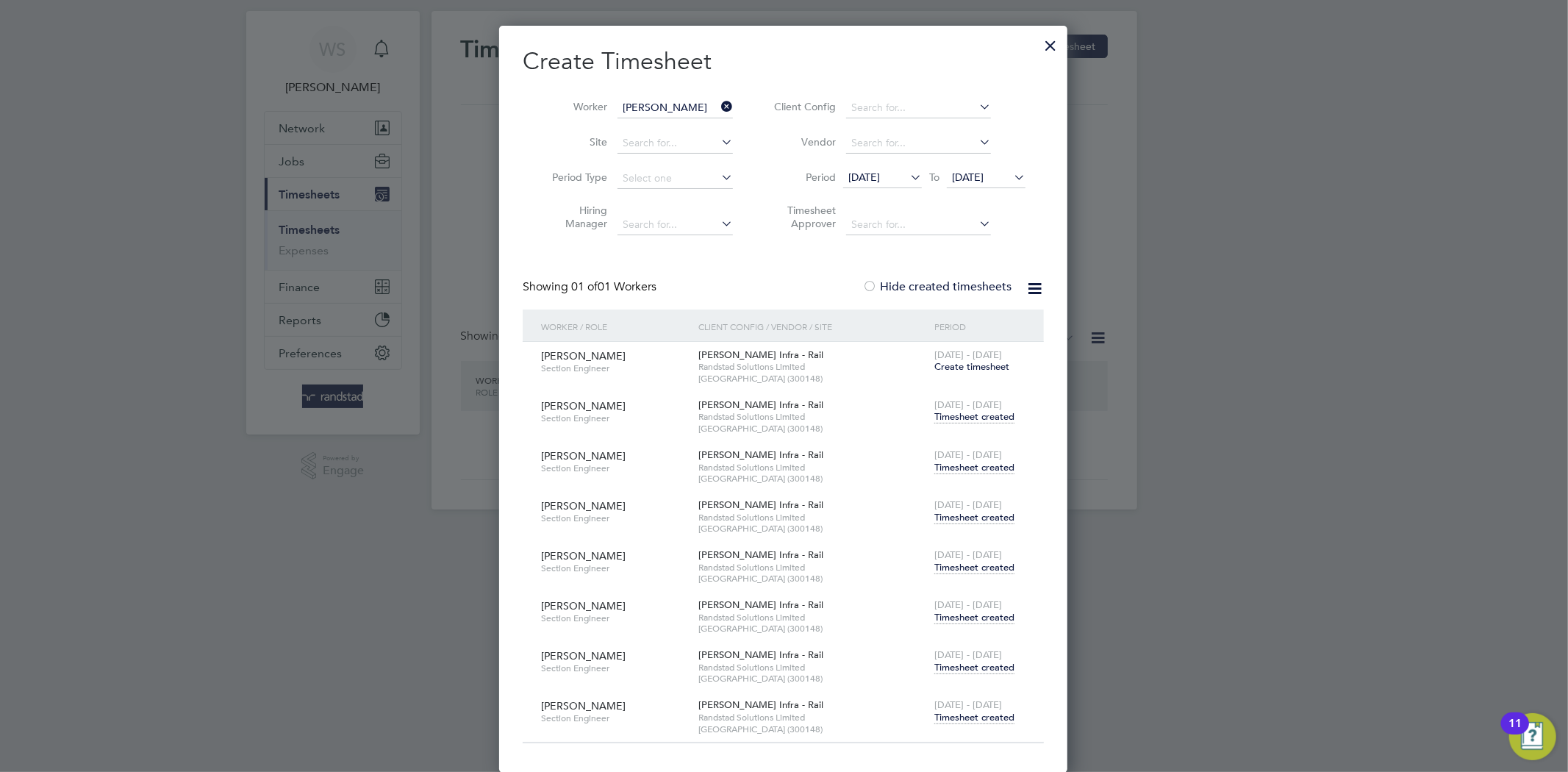
click at [944, 716] on span "Timesheet created" at bounding box center [974, 717] width 81 height 13
